Goal: Communication & Community: Answer question/provide support

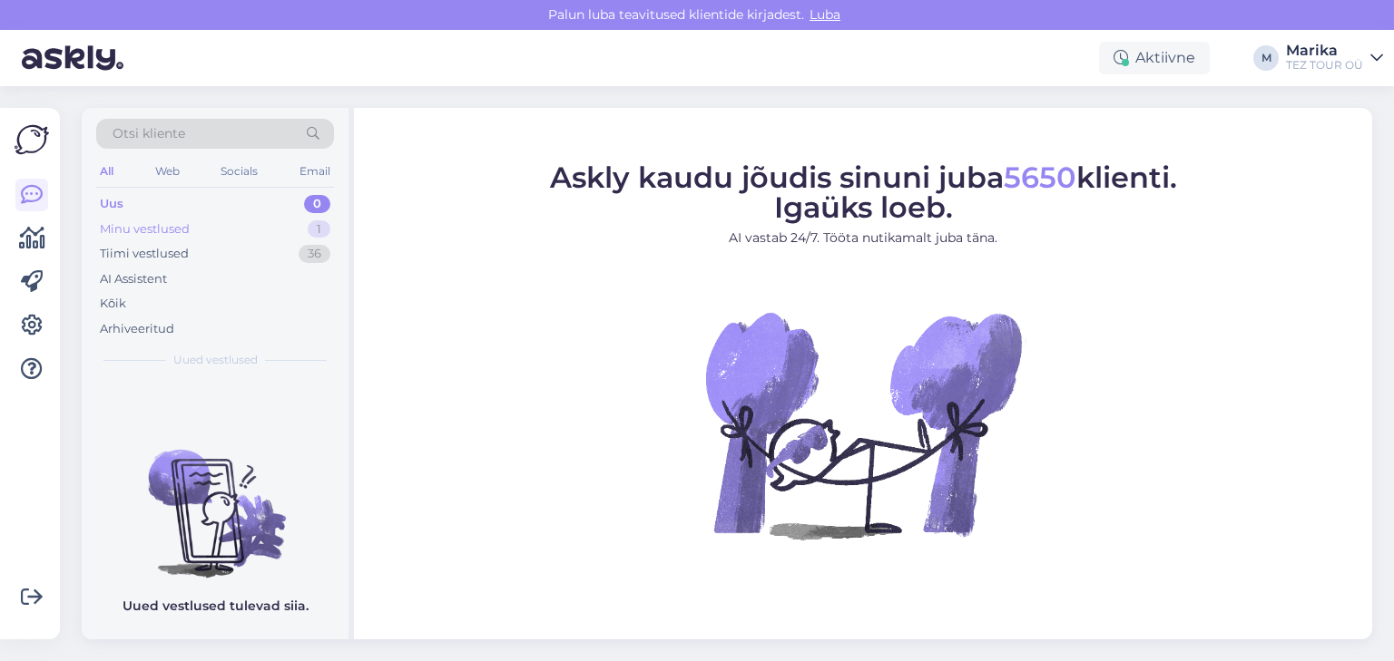
click at [186, 224] on div "Minu vestlused" at bounding box center [145, 229] width 90 height 18
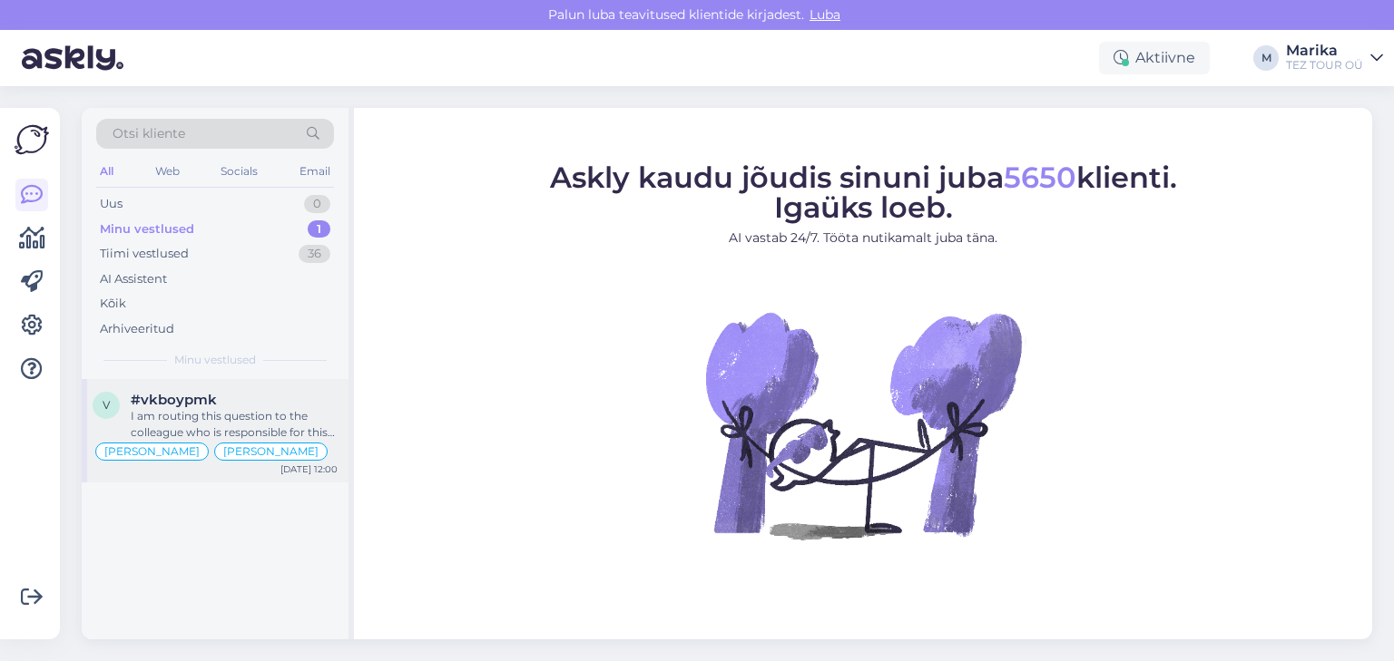
click at [199, 410] on div "I am routing this question to the colleague who is responsible for this topic. …" at bounding box center [234, 424] width 207 height 33
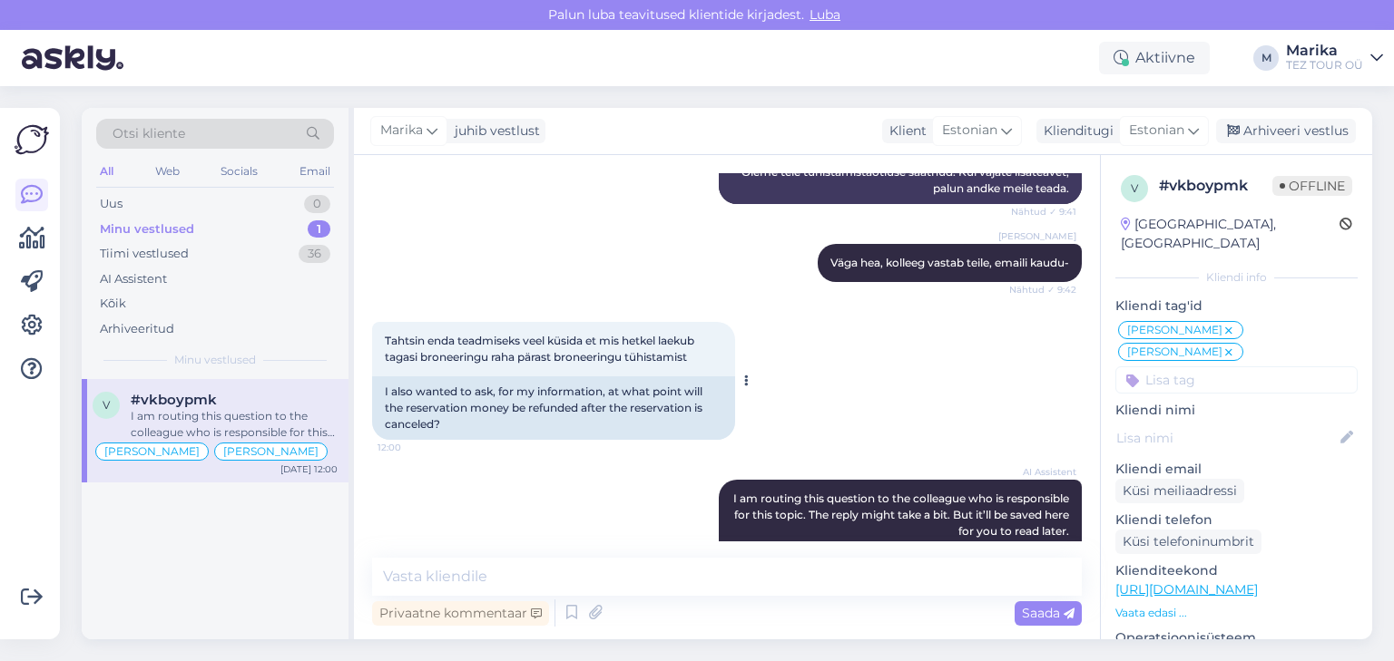
scroll to position [4899, 0]
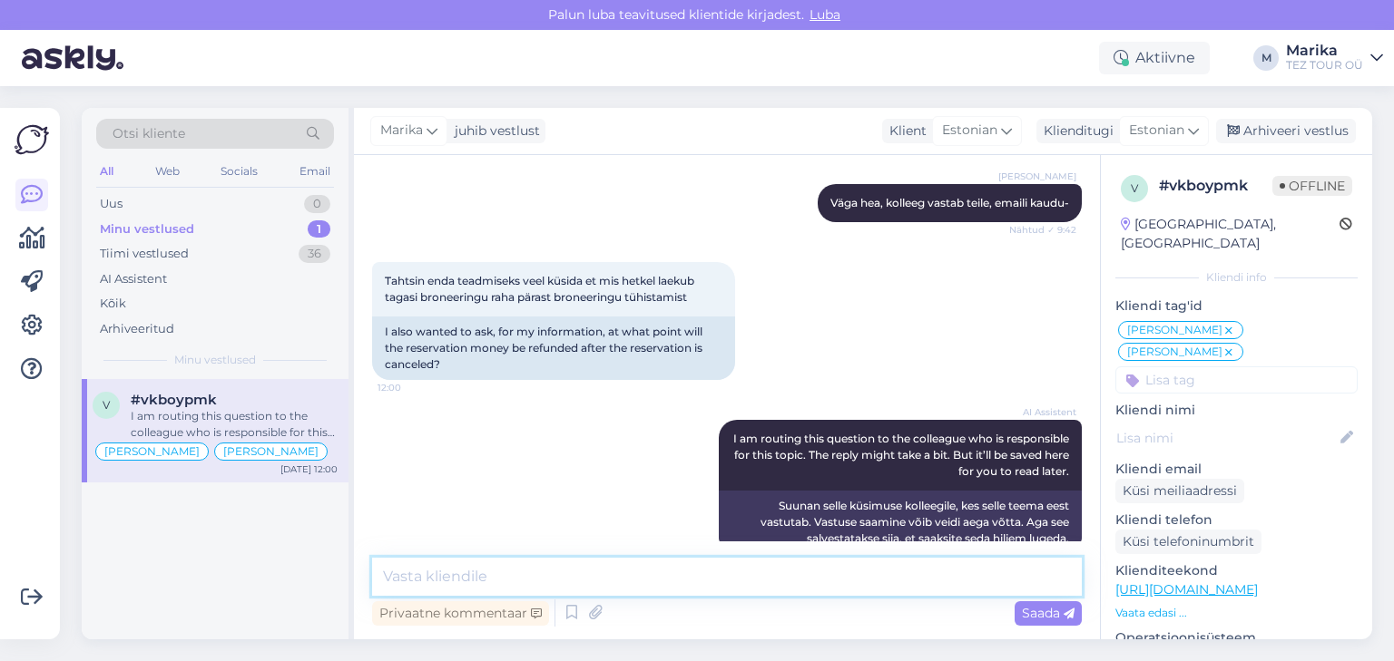
click at [654, 573] on textarea at bounding box center [727, 577] width 710 height 38
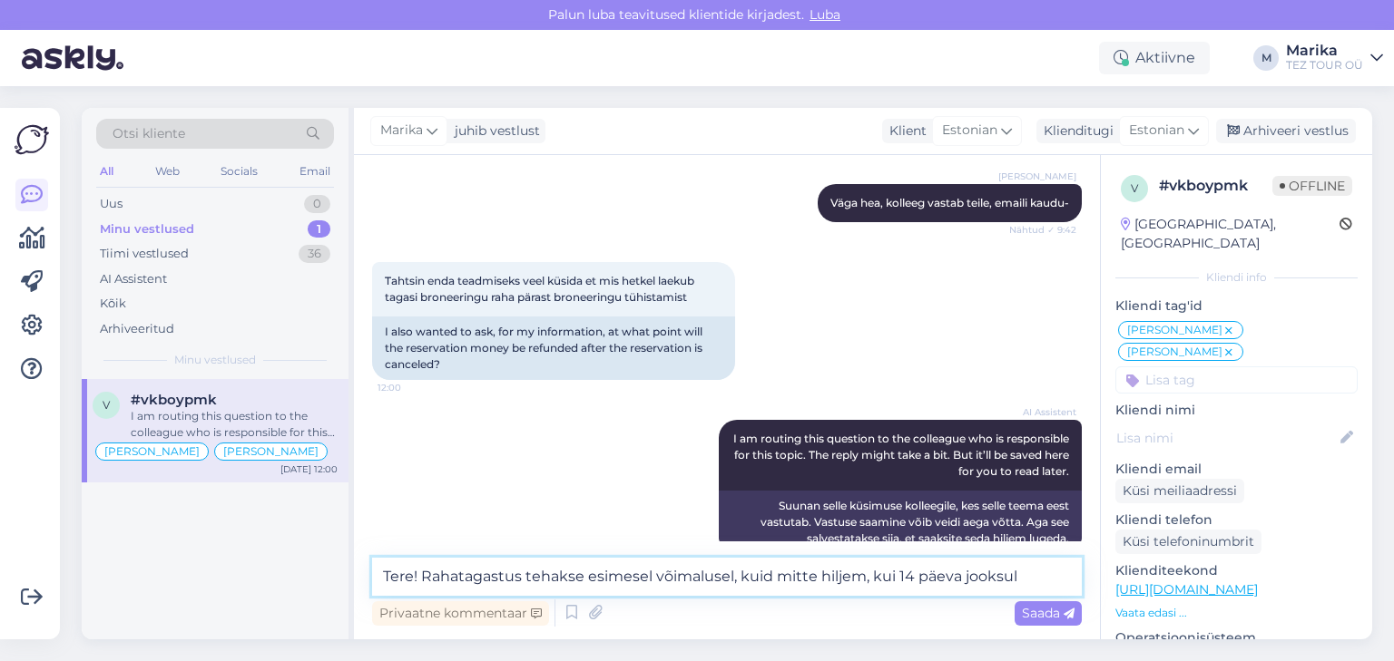
type textarea "Tere! Rahatagastus tehakse esimesel võimalusel, kuid mitte hiljem, kui 14 päeva…"
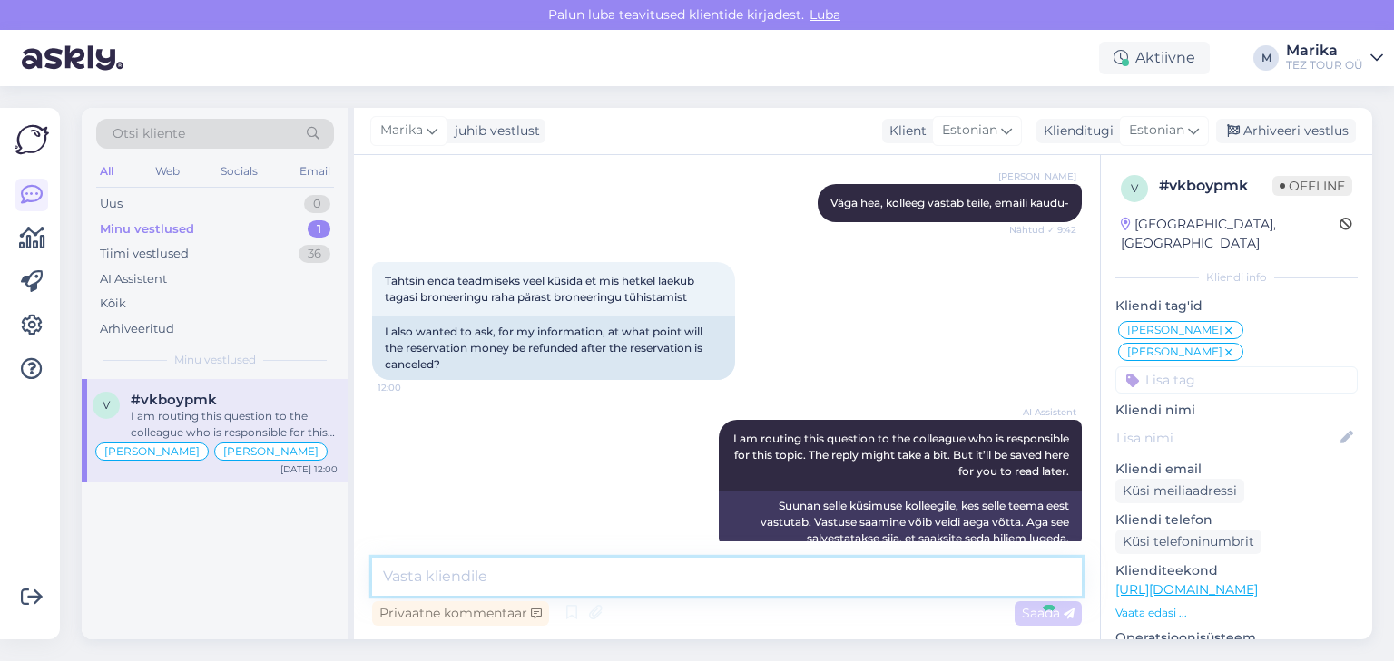
scroll to position [4994, 0]
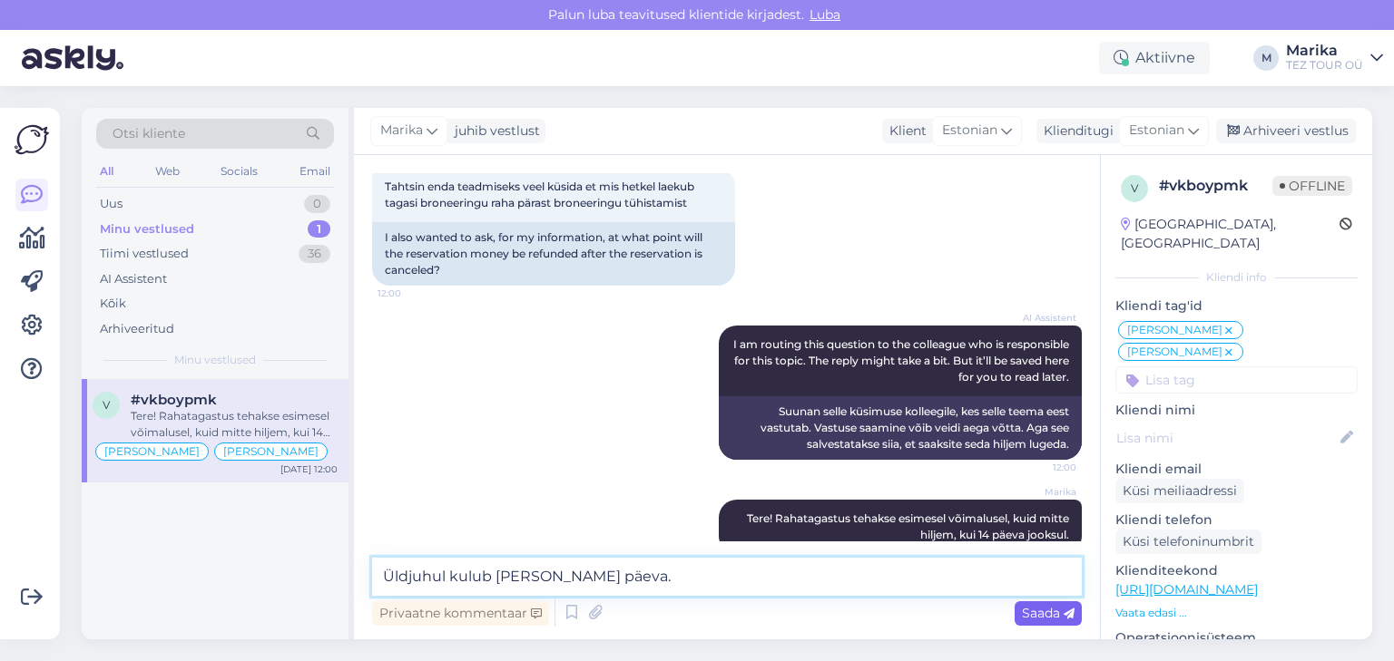
type textarea "Üldjuhul kulub [PERSON_NAME] päeva."
click at [1031, 610] on span "Saada" at bounding box center [1048, 613] width 53 height 16
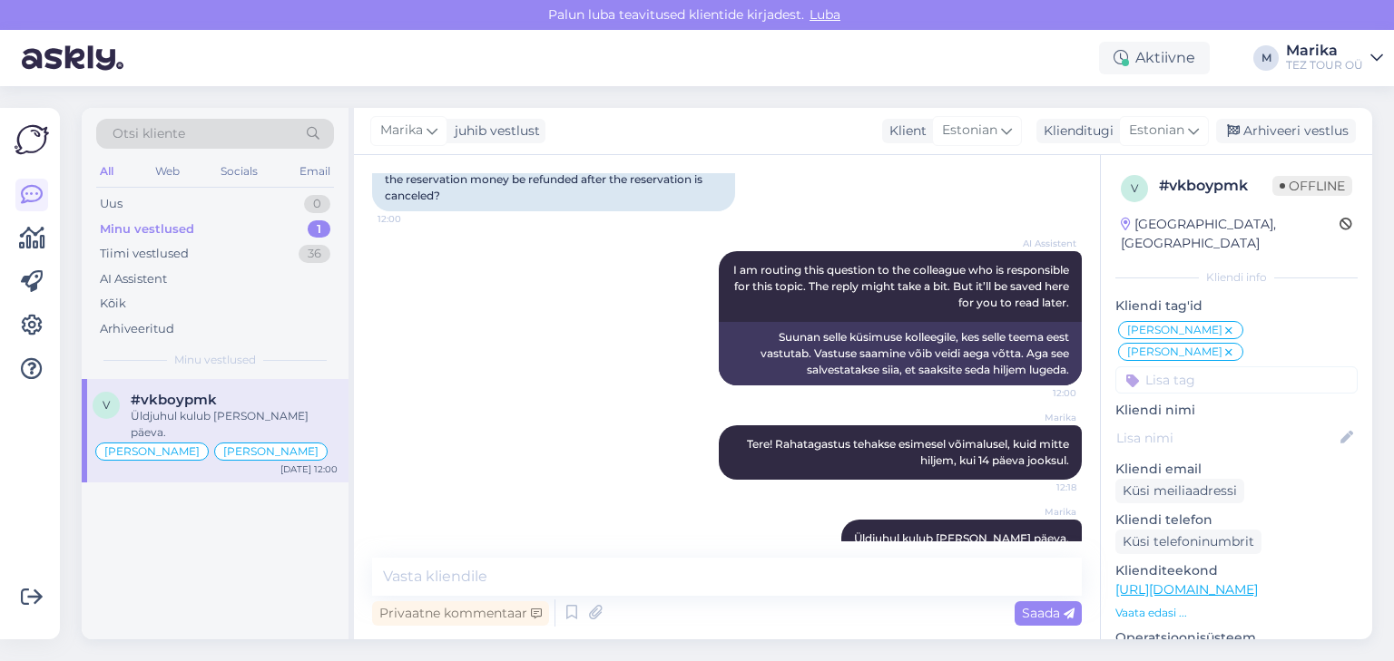
scroll to position [5071, 0]
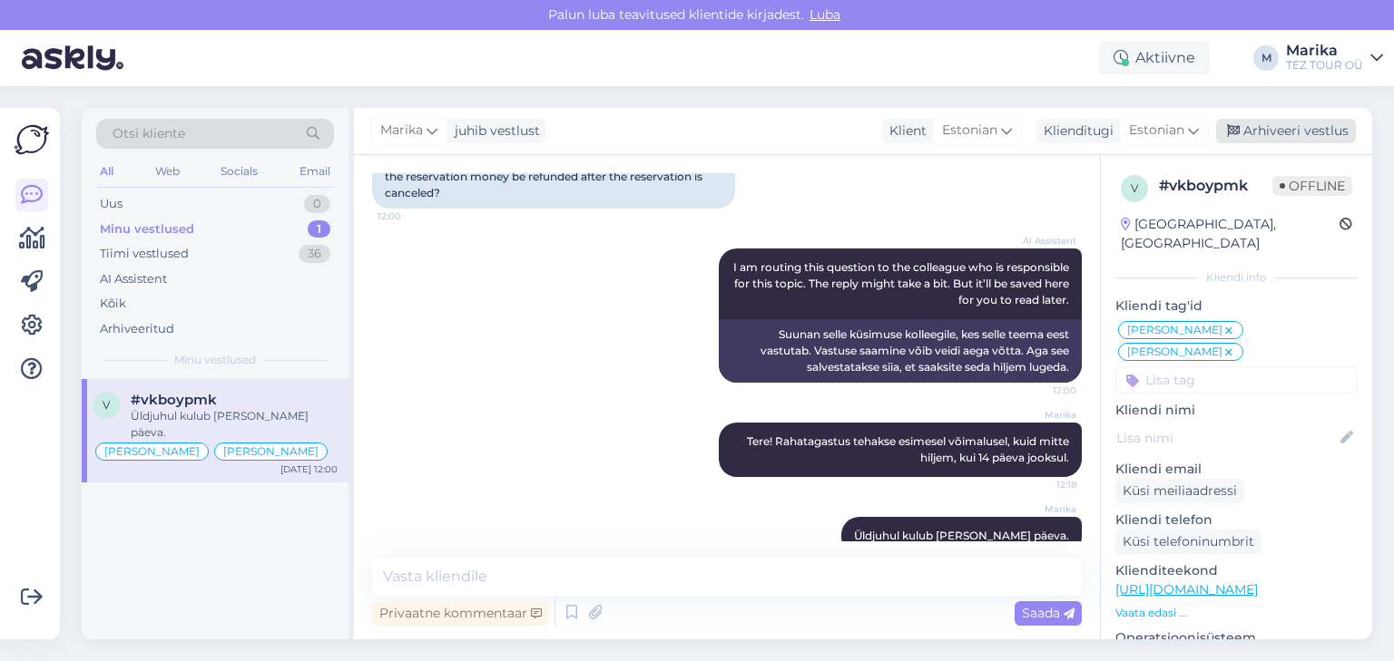
click at [1285, 125] on div "Arhiveeri vestlus" at bounding box center [1286, 131] width 140 height 24
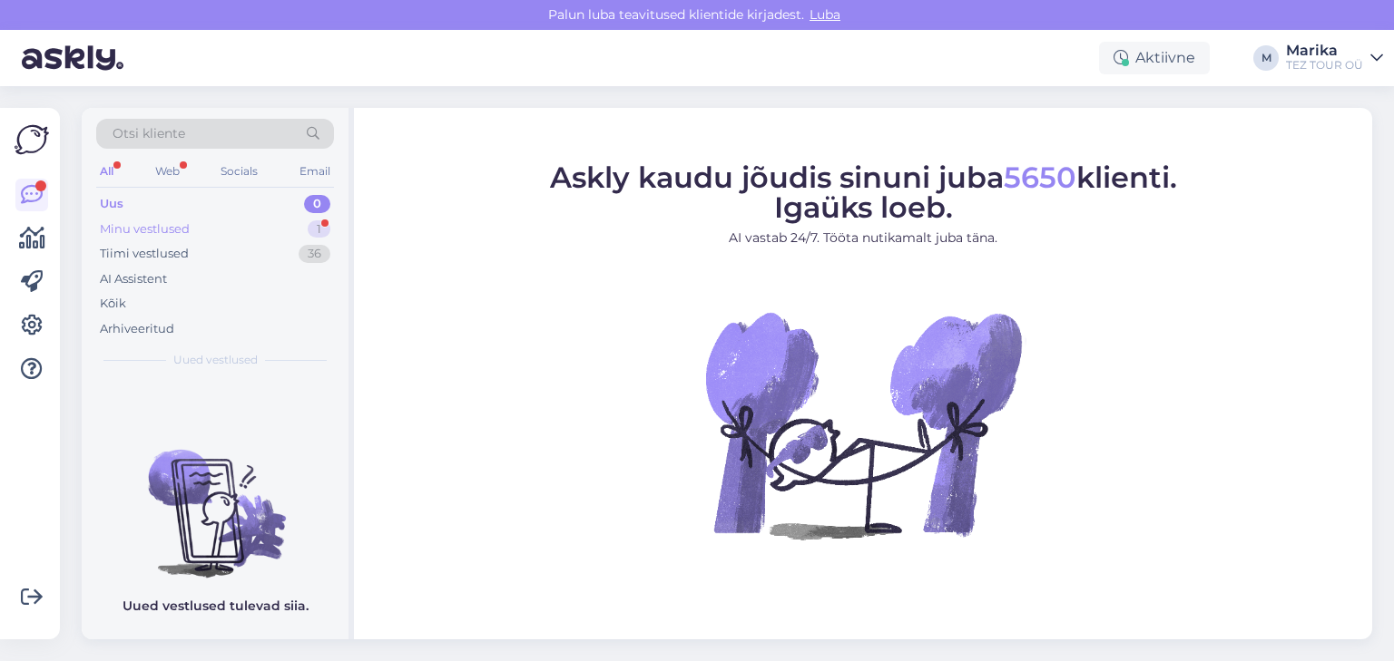
click at [165, 220] on div "Minu vestlused" at bounding box center [145, 229] width 90 height 18
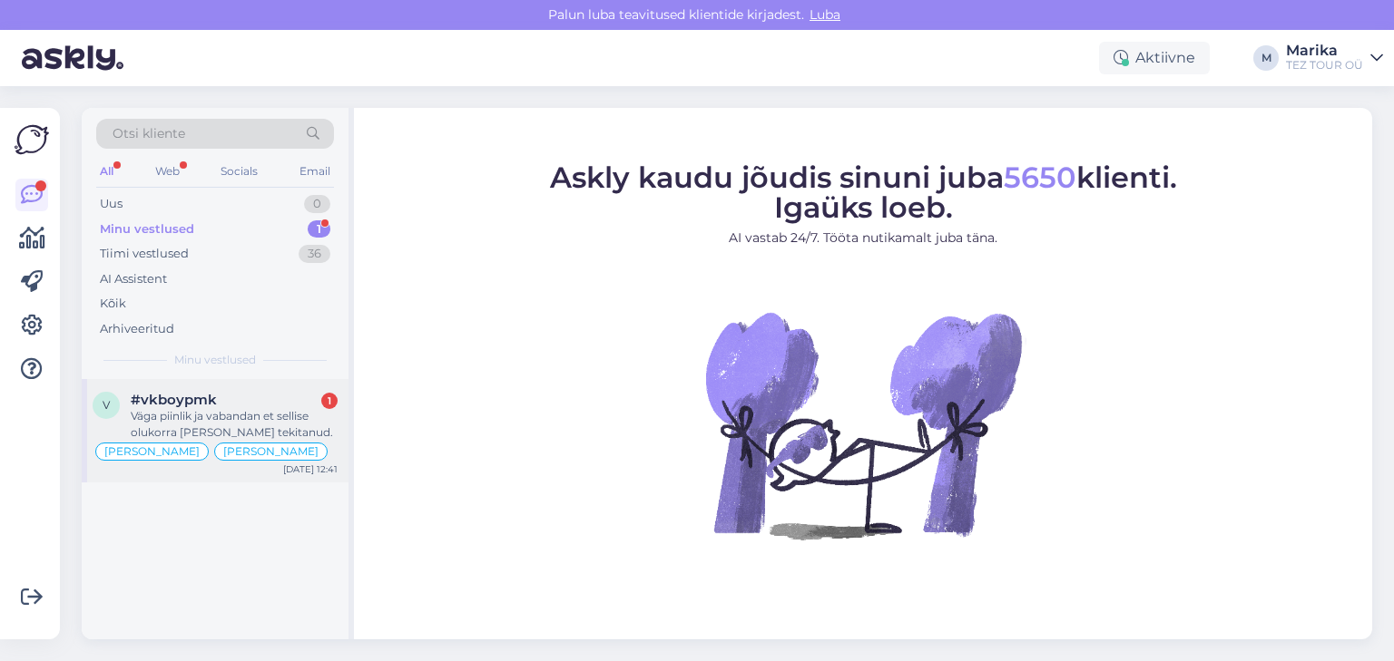
click at [209, 398] on span "#vkboypmk" at bounding box center [174, 400] width 86 height 16
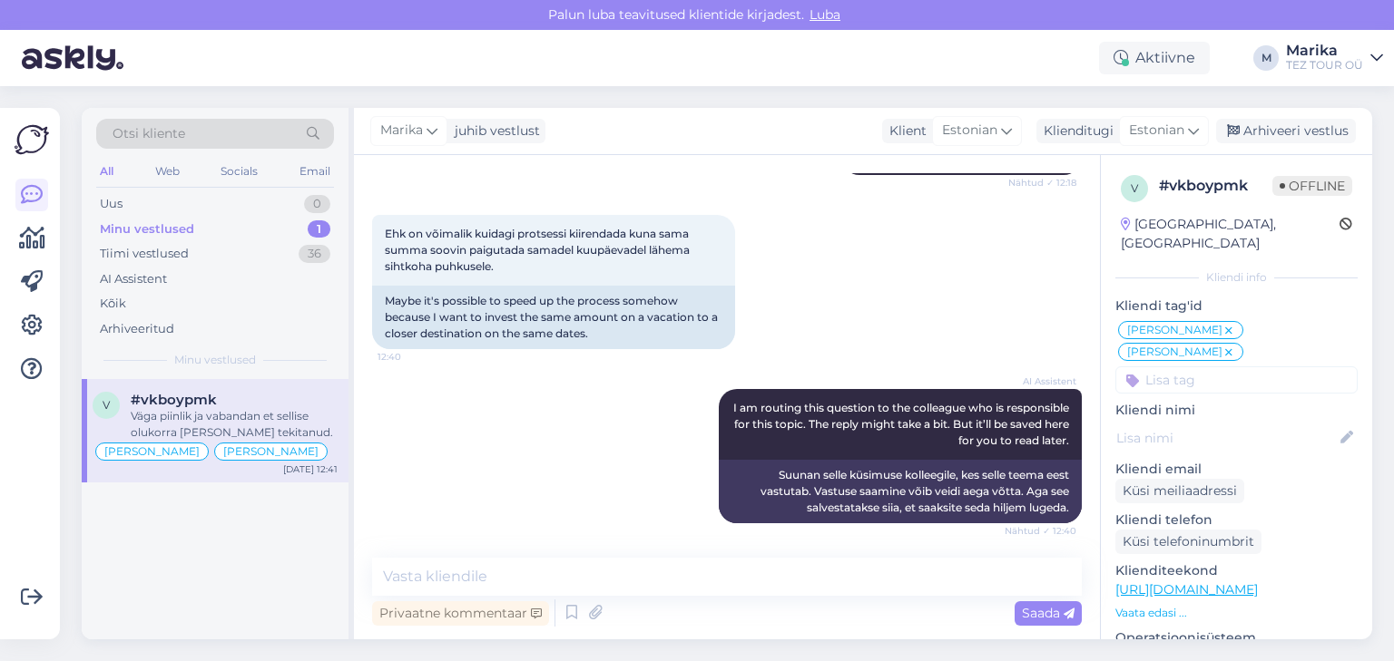
scroll to position [5528, 0]
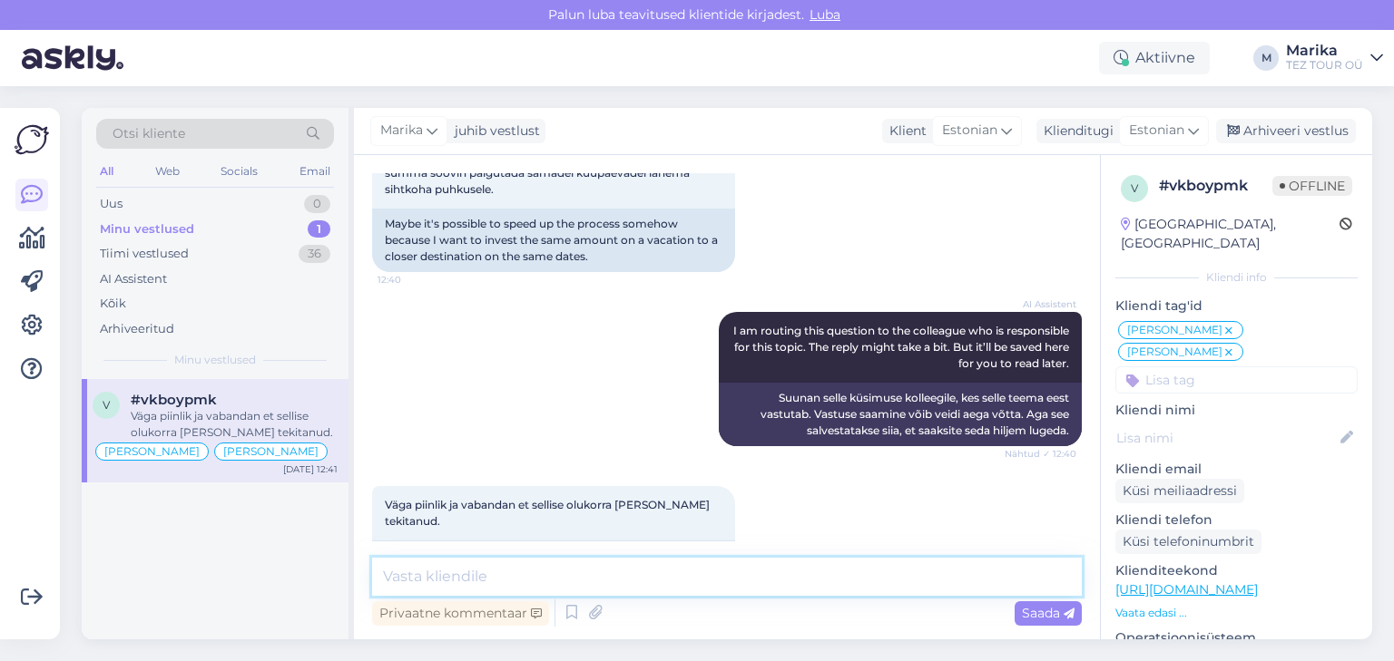
click at [421, 582] on textarea at bounding box center [727, 577] width 710 height 38
click at [421, 581] on textarea at bounding box center [727, 577] width 710 height 38
click at [498, 575] on textarea at bounding box center [727, 577] width 710 height 38
type textarea "Edastame info raamatupidamisele vastava märkusega."
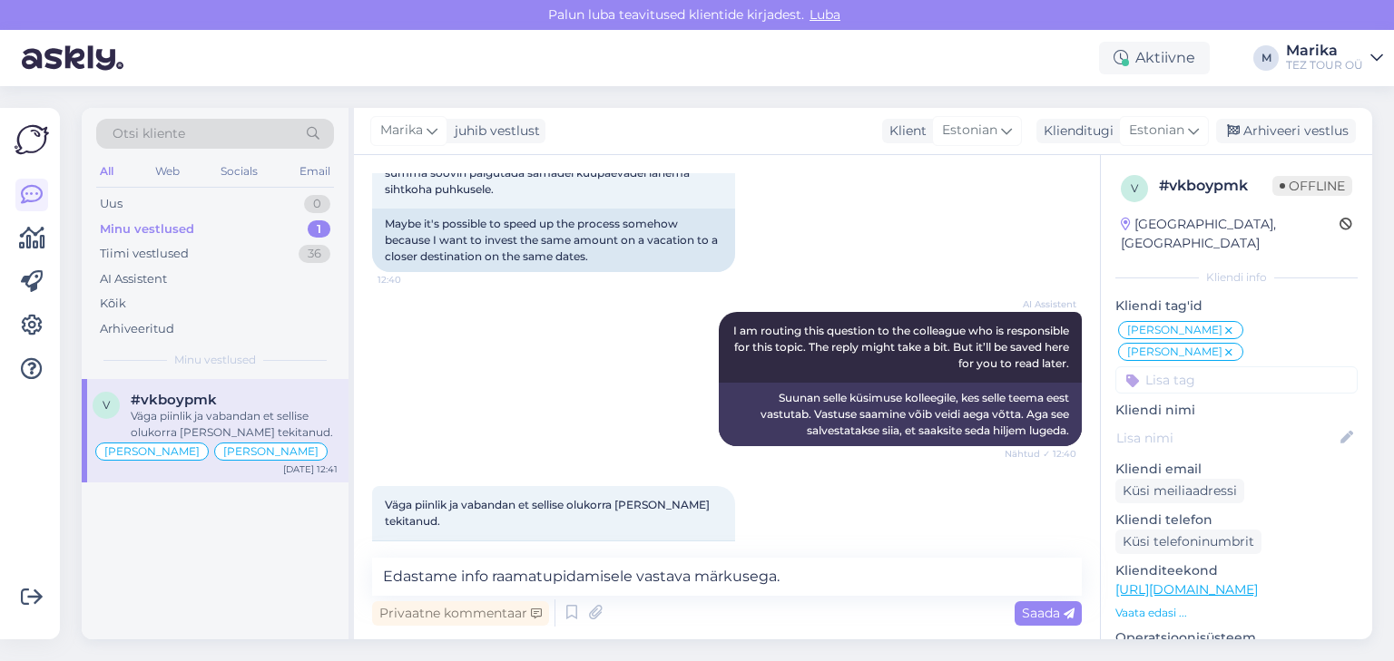
click at [1053, 612] on span "Saada" at bounding box center [1048, 613] width 53 height 16
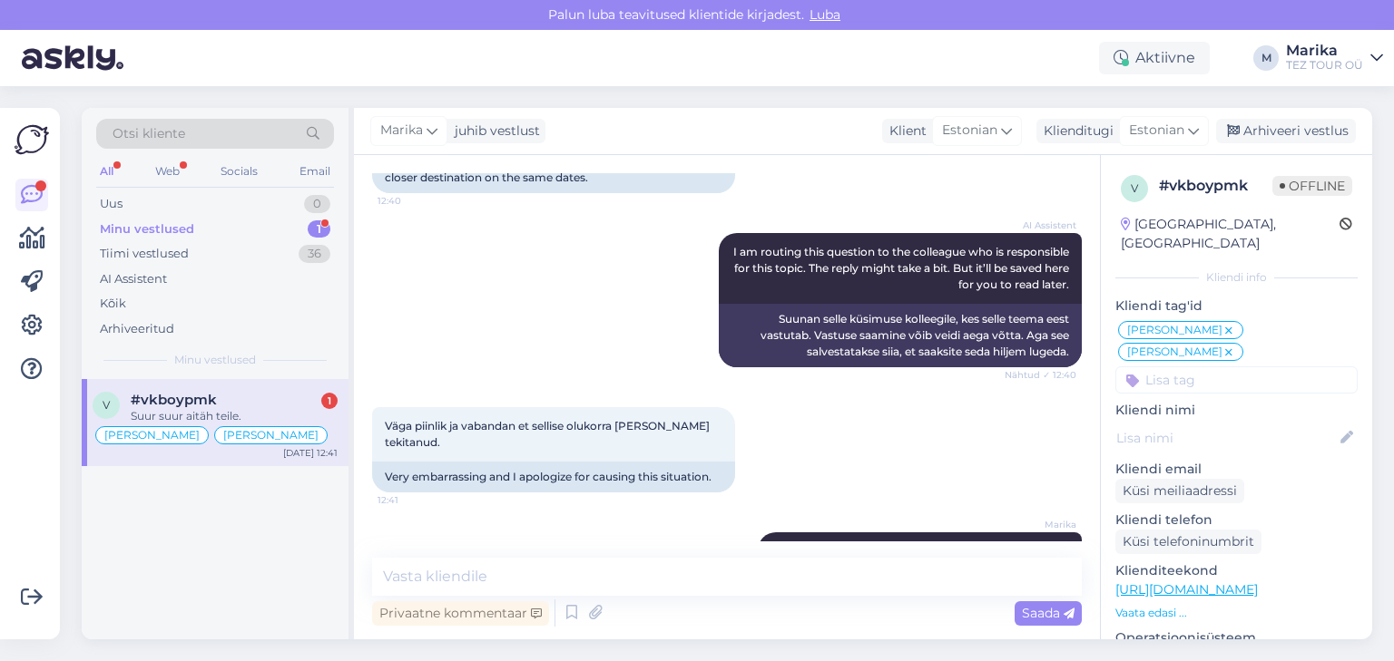
scroll to position [5685, 0]
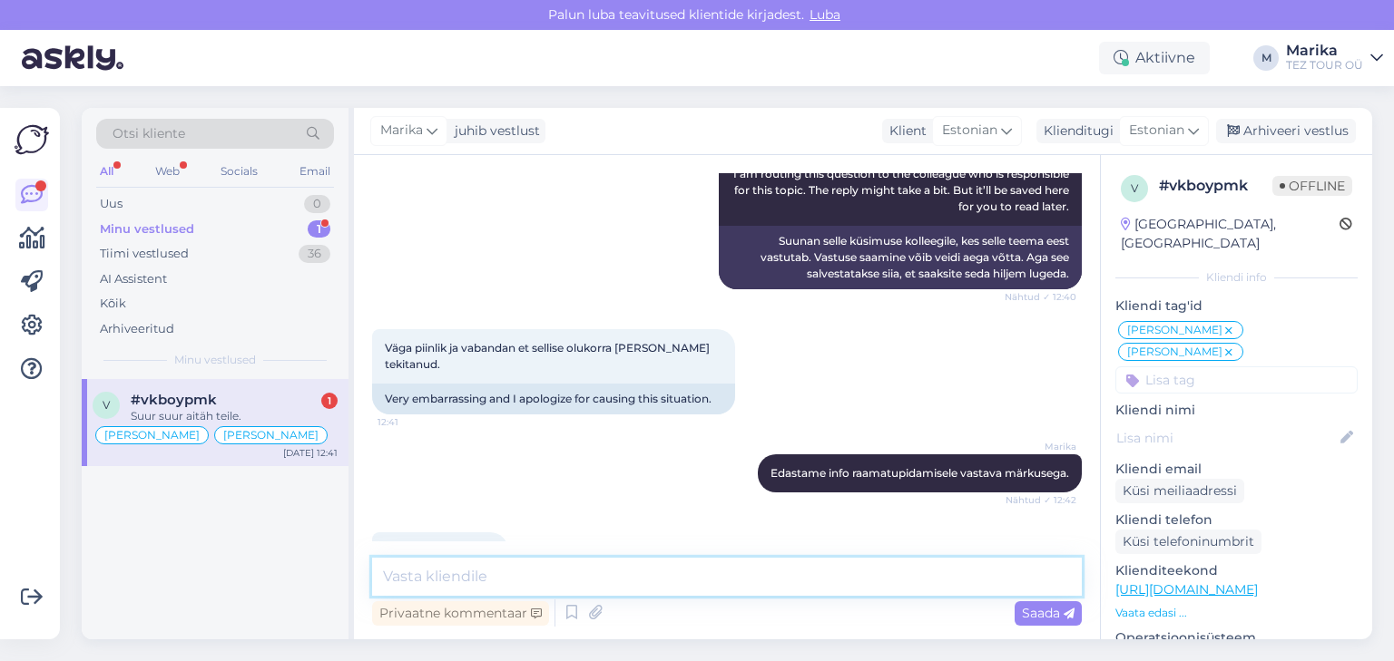
click at [617, 587] on textarea at bounding box center [727, 577] width 710 height 38
type textarea "p"
type textarea "Palun!"
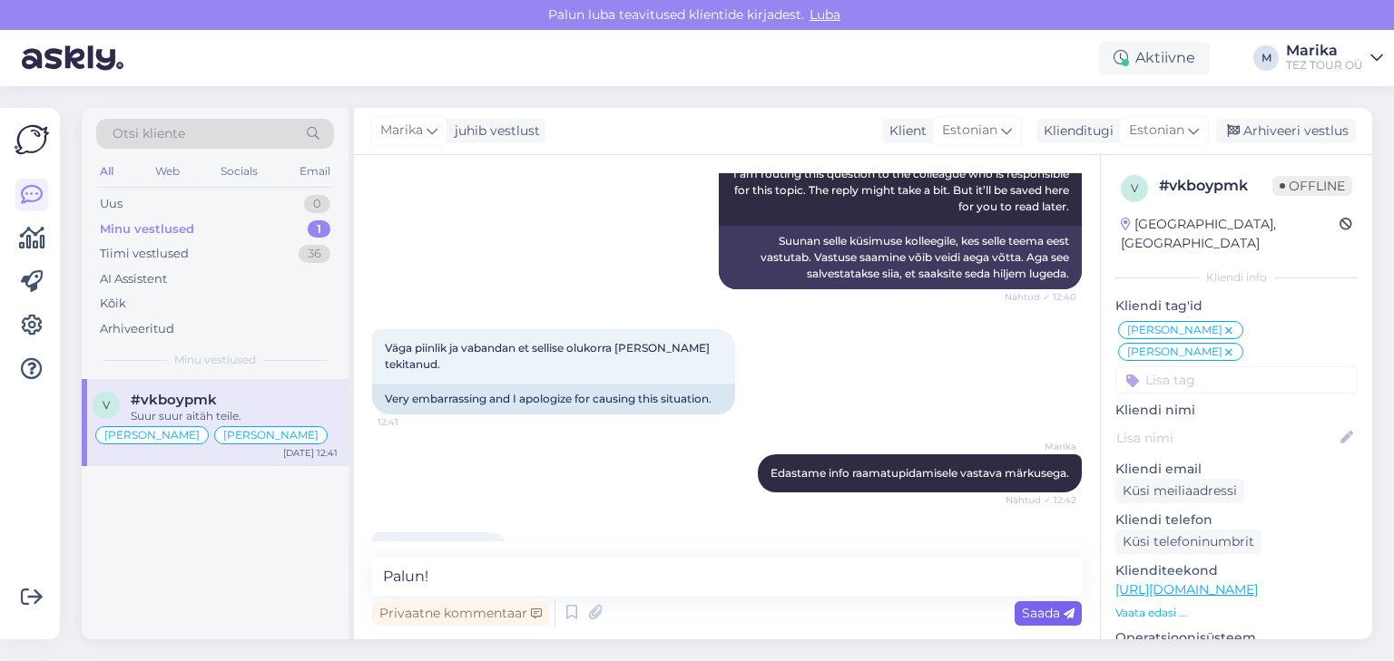
click at [1031, 612] on span "Saada" at bounding box center [1048, 613] width 53 height 16
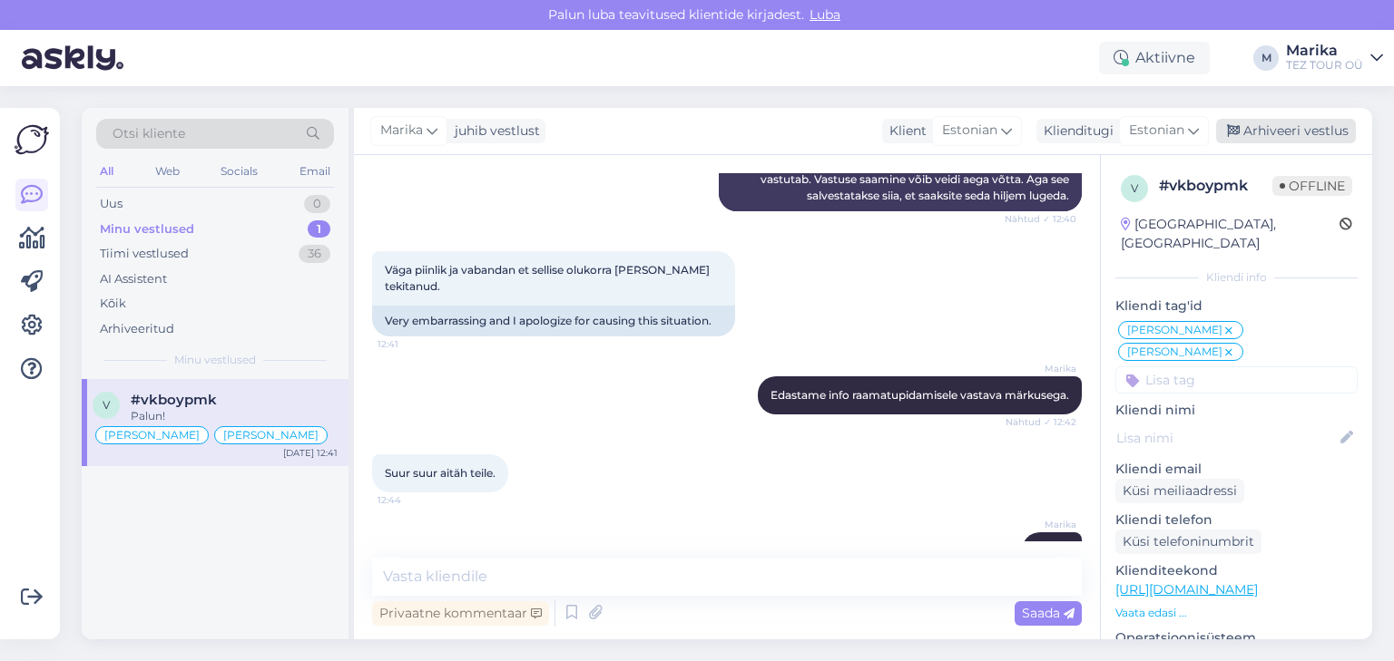
click at [1273, 129] on div "Arhiveeri vestlus" at bounding box center [1286, 131] width 140 height 24
